Goal: Task Accomplishment & Management: Complete application form

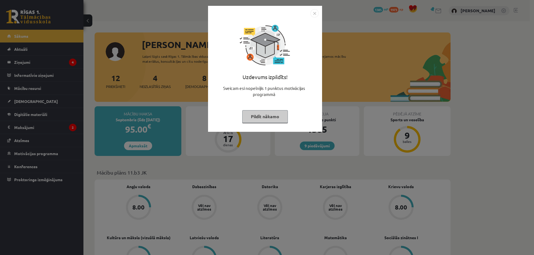
click at [313, 14] on img "Close" at bounding box center [314, 13] width 8 height 8
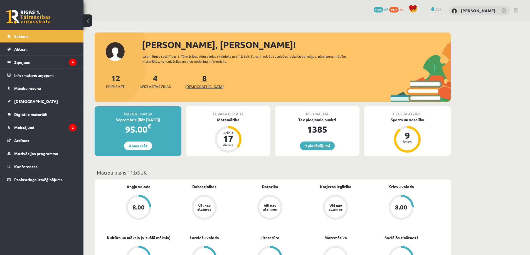
click at [196, 88] on span "[DEMOGRAPHIC_DATA]" at bounding box center [204, 87] width 38 height 6
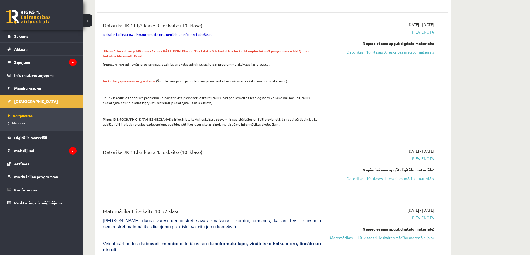
scroll to position [519, 0]
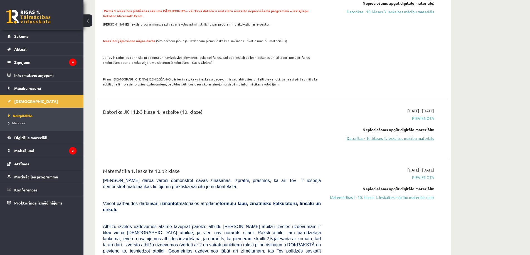
click at [391, 136] on link "Datorikas - 10. klases 4. ieskaites mācību materiāls" at bounding box center [381, 139] width 105 height 6
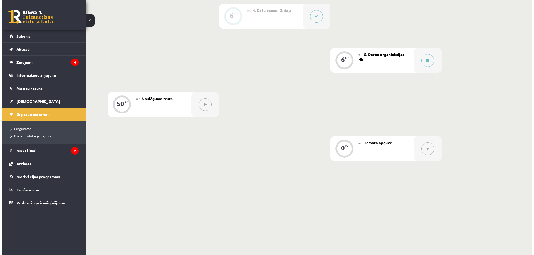
scroll to position [333, 0]
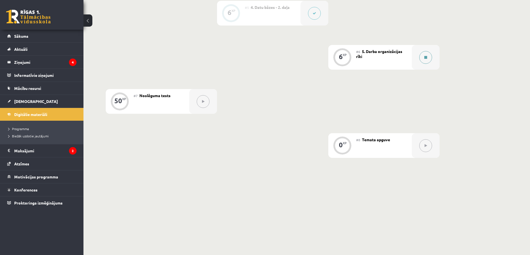
click at [426, 58] on icon at bounding box center [425, 57] width 3 height 3
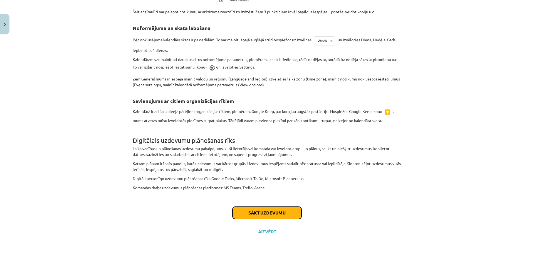
click at [278, 213] on button "Sākt uzdevumu" at bounding box center [266, 213] width 69 height 12
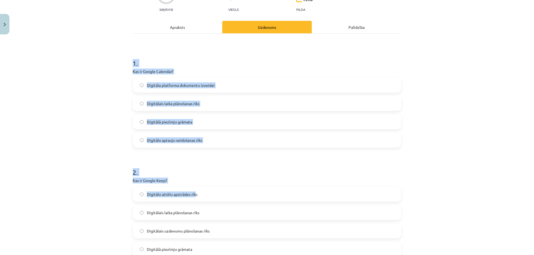
scroll to position [127, 0]
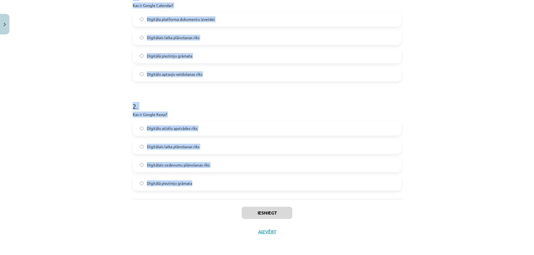
drag, startPoint x: 122, startPoint y: 100, endPoint x: 216, endPoint y: 183, distance: 125.8
click at [216, 183] on div "Mācību tēma: Datorikas - 10. klases 4. ieskaites mācību materiāls #6 5. Darba o…" at bounding box center [267, 127] width 534 height 255
copy form "1 . Kas ir Google Calendar? Digitāla platforma dokumentu izveidei Digitālais la…"
click at [101, 188] on div "Mācību tēma: Datorikas - 10. klases 4. ieskaites mācību materiāls #6 5. Darba o…" at bounding box center [267, 127] width 534 height 255
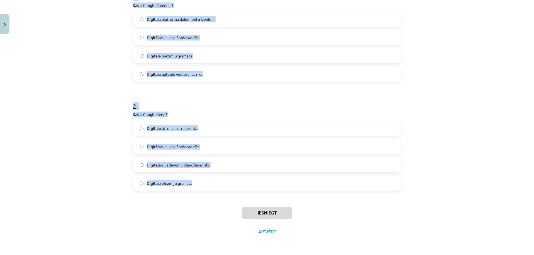
scroll to position [0, 0]
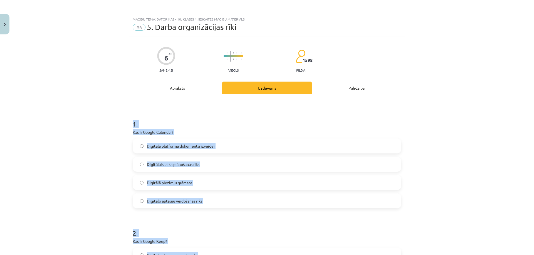
click at [133, 157] on div "Digitāla platforma dokumentu izveidei Digitālais laika plānošanas rīks Digitālā…" at bounding box center [267, 174] width 269 height 70
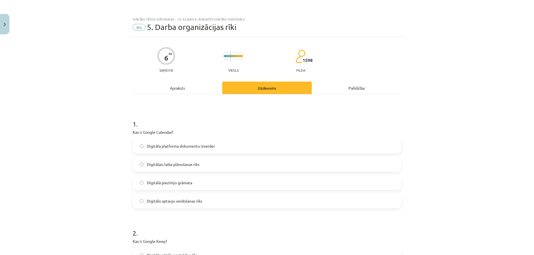
click at [185, 163] on span "Digitālais laika plānošanas rīks" at bounding box center [173, 165] width 53 height 6
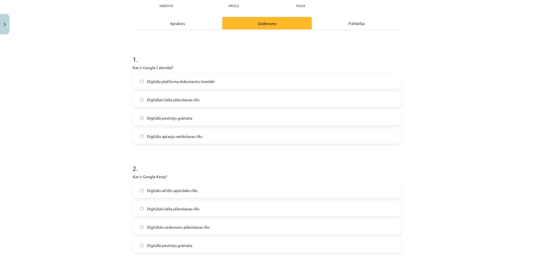
scroll to position [127, 0]
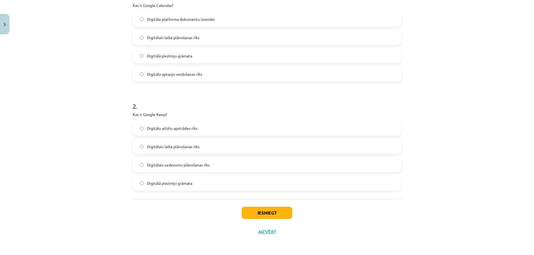
click at [185, 186] on span "Digitālā piezīmju grāmata" at bounding box center [169, 184] width 45 height 6
click at [253, 212] on button "Iesniegt" at bounding box center [267, 213] width 51 height 12
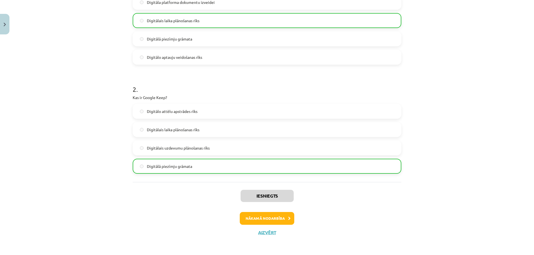
scroll to position [145, 0]
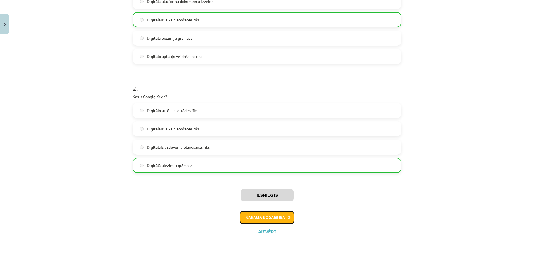
click at [242, 219] on button "Nākamā nodarbība" at bounding box center [267, 218] width 54 height 13
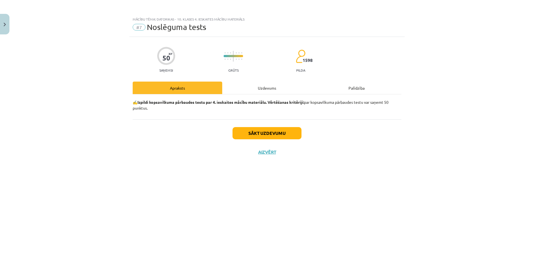
click at [260, 125] on div "Sākt uzdevumu Aizvērt" at bounding box center [267, 139] width 269 height 39
click at [257, 134] on button "Sākt uzdevumu" at bounding box center [266, 133] width 69 height 12
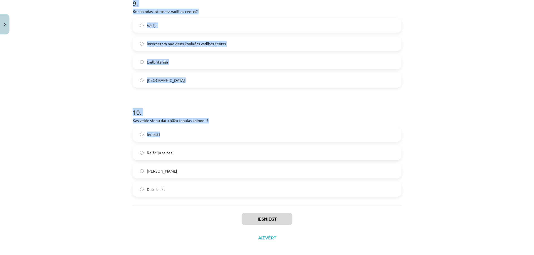
scroll to position [1001, 0]
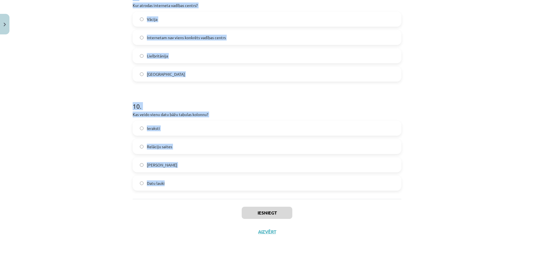
drag, startPoint x: 134, startPoint y: 120, endPoint x: 182, endPoint y: 177, distance: 74.4
click at [182, 177] on div "Mācību tēma: Datorikas - 10. klases 4. ieskaites mācību materiāls #7 Noslēguma …" at bounding box center [267, 127] width 534 height 255
copy form "1 . Kura no dotajām nav virtuāla kopiena? Interneta forums Tiešsaistes spēles P…"
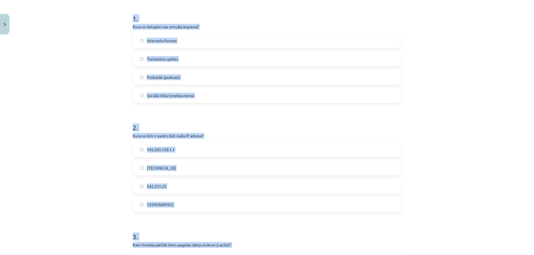
scroll to position [93, 0]
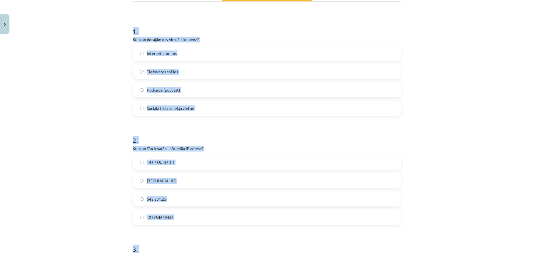
click at [165, 180] on span "158.12.159.1" at bounding box center [161, 181] width 29 height 6
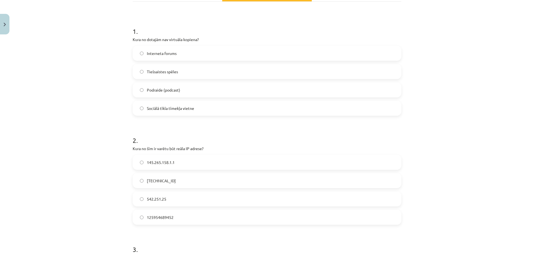
click at [162, 182] on span "158.12.159.1" at bounding box center [161, 181] width 29 height 6
click at [184, 90] on label "Podraide (podcast)" at bounding box center [266, 90] width 267 height 14
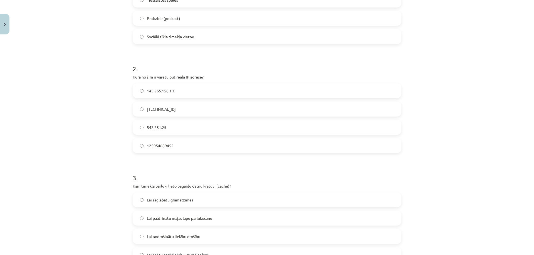
scroll to position [223, 0]
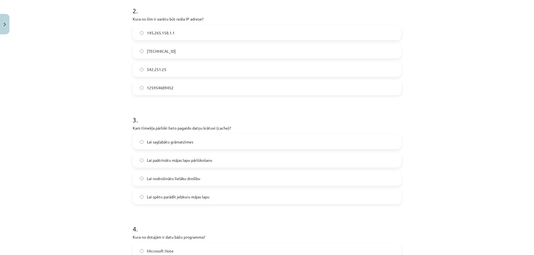
click at [177, 159] on span "Lai paātrinātu mājas lapu pārlūkošanu" at bounding box center [179, 161] width 65 height 6
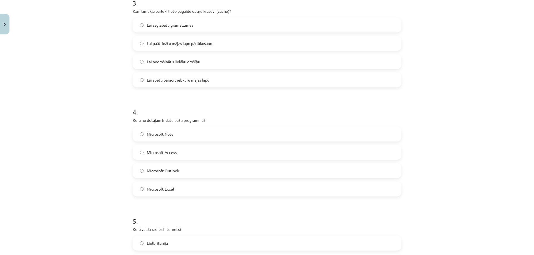
scroll to position [352, 0]
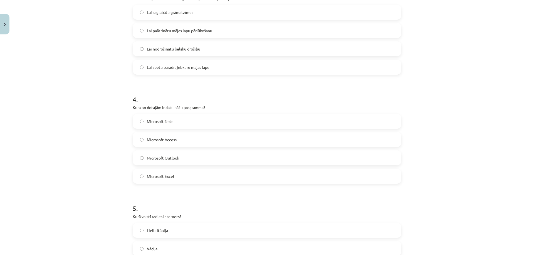
click at [188, 138] on label "Microsoft Access" at bounding box center [266, 140] width 267 height 14
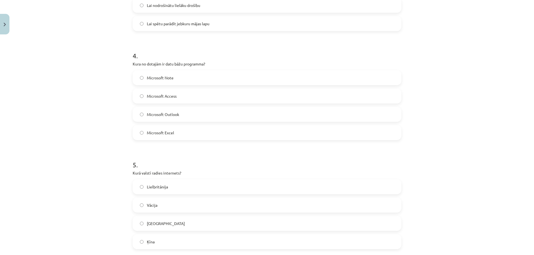
scroll to position [417, 0]
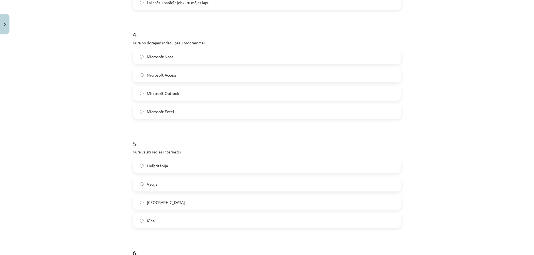
click at [150, 204] on span "ASV" at bounding box center [166, 203] width 38 height 6
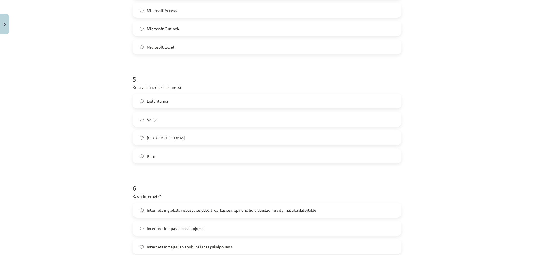
scroll to position [547, 0]
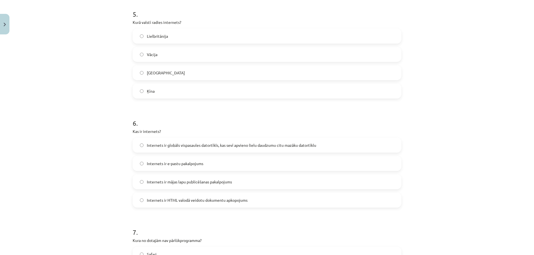
click at [202, 142] on label "Internets ir globāls vispasaules datortīkls, kas sevī apvieno lielu daudzumu ci…" at bounding box center [266, 145] width 267 height 14
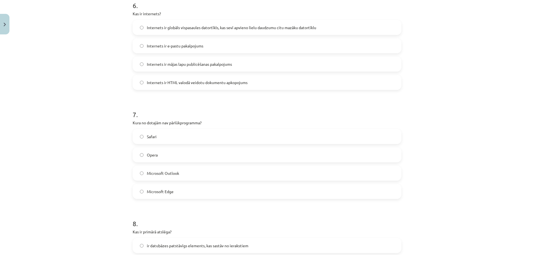
scroll to position [677, 0]
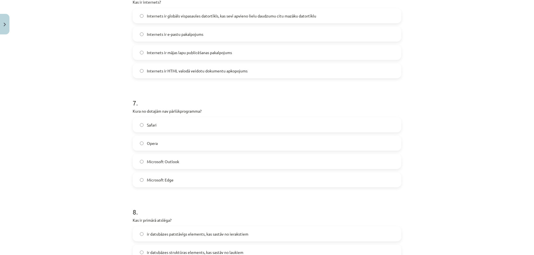
click at [160, 160] on span "Microsoft Outlook" at bounding box center [163, 162] width 32 height 6
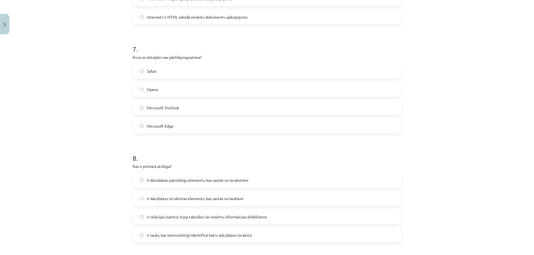
scroll to position [742, 0]
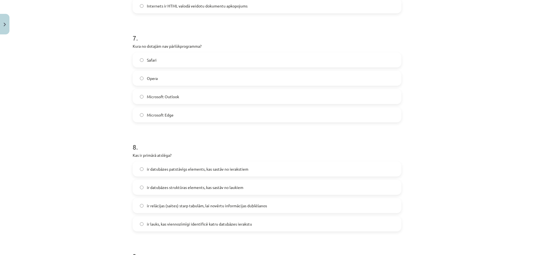
click at [169, 222] on span "ir lauks, kas viennozīmīgi identificē katru datubāzes ierakstu" at bounding box center [199, 225] width 105 height 6
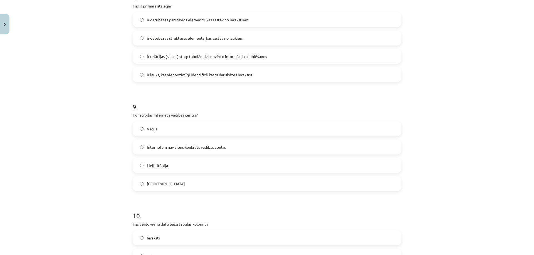
scroll to position [936, 0]
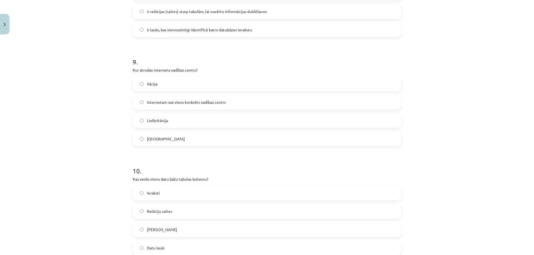
click at [182, 101] on span "Internetam nav viens konkrēts vadības centrs" at bounding box center [186, 103] width 79 height 6
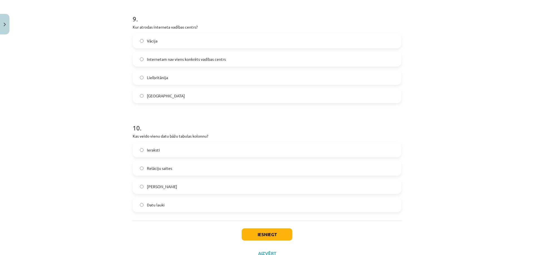
scroll to position [1001, 0]
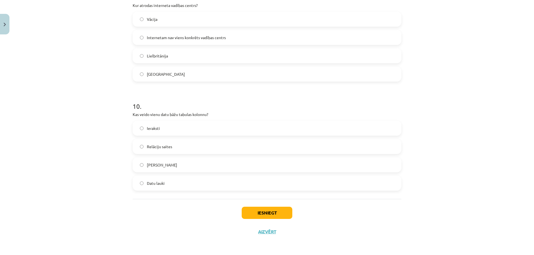
click at [163, 183] on label "Datu lauki" at bounding box center [266, 184] width 267 height 14
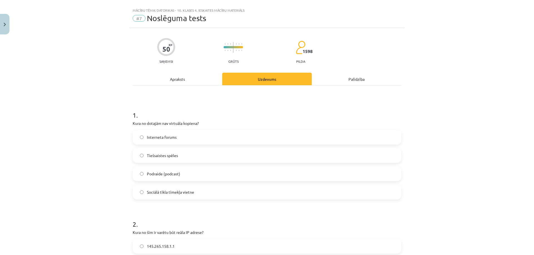
scroll to position [0, 0]
